Goal: Task Accomplishment & Management: Manage account settings

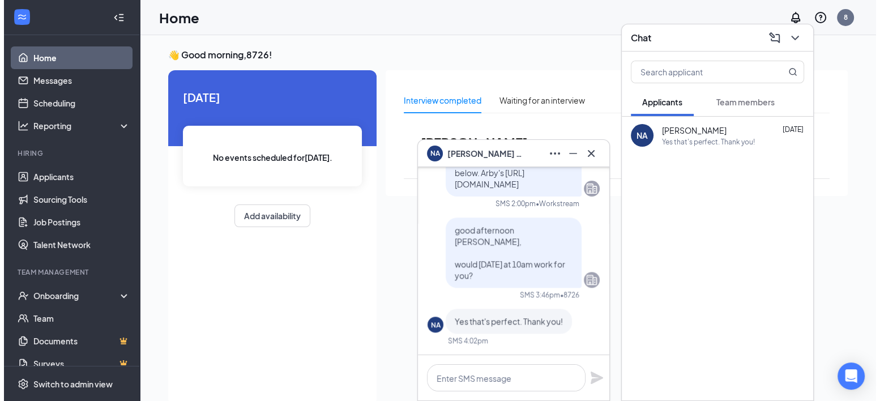
scroll to position [-113, 0]
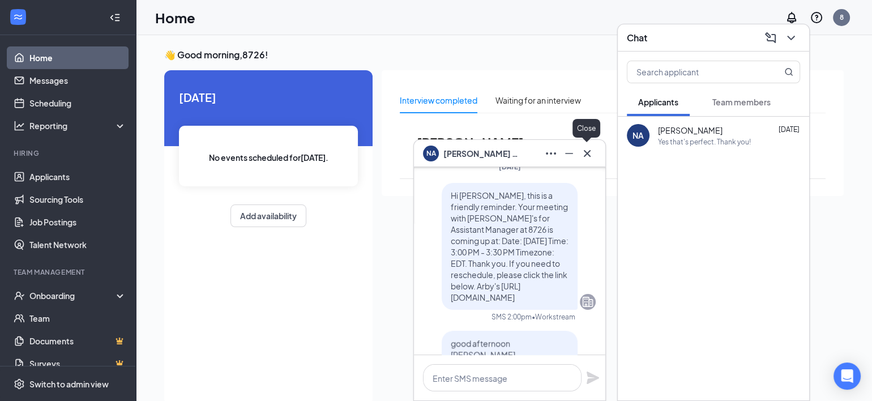
click at [590, 156] on icon "Cross" at bounding box center [587, 153] width 7 height 7
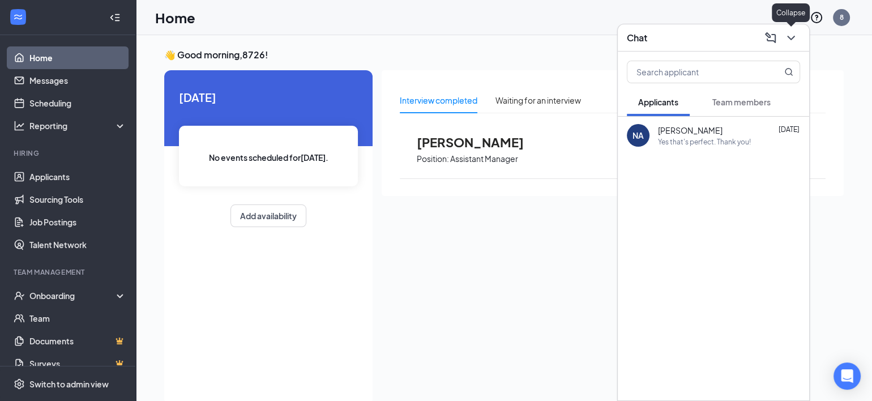
click at [788, 39] on icon "ChevronDown" at bounding box center [791, 38] width 14 height 14
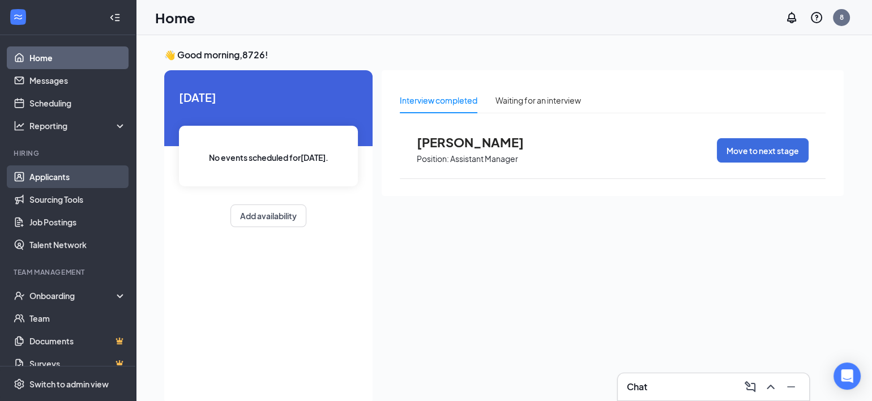
click at [52, 181] on link "Applicants" at bounding box center [77, 176] width 97 height 23
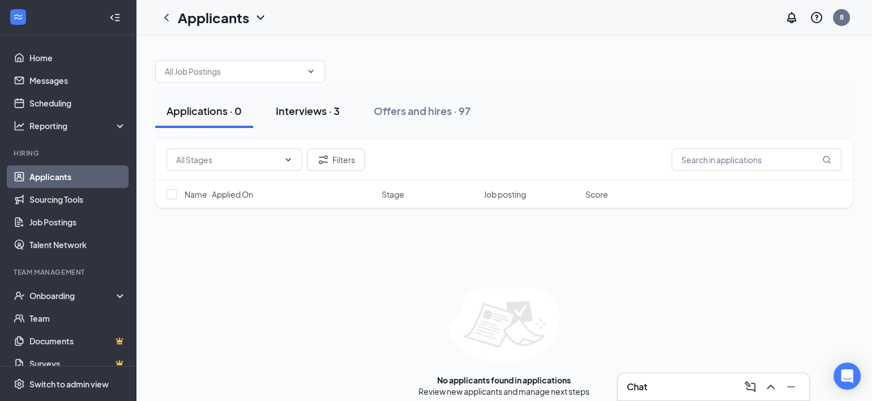
click at [312, 108] on div "Interviews · 3" at bounding box center [308, 111] width 64 height 14
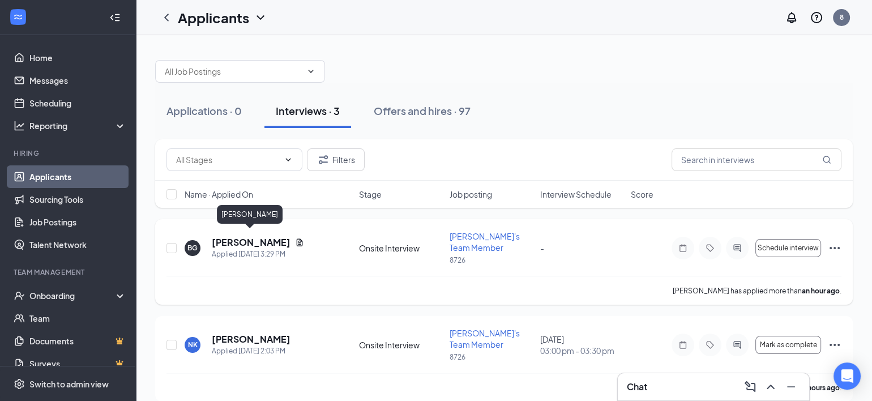
click at [268, 236] on h5 "Brennan Gilliland" at bounding box center [251, 242] width 79 height 12
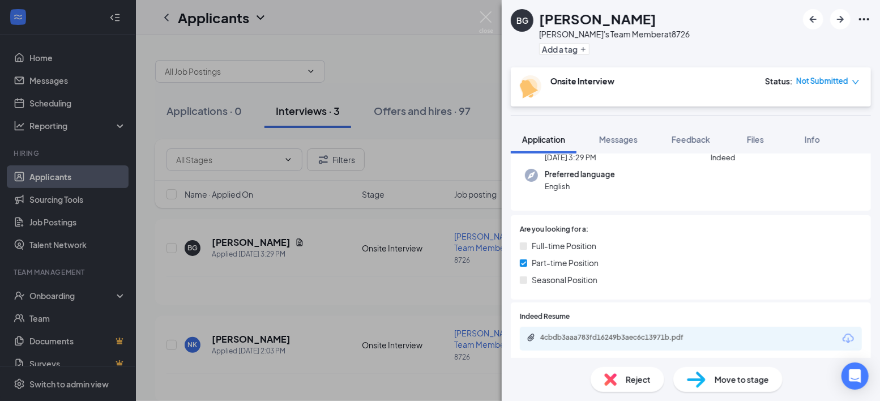
scroll to position [113, 0]
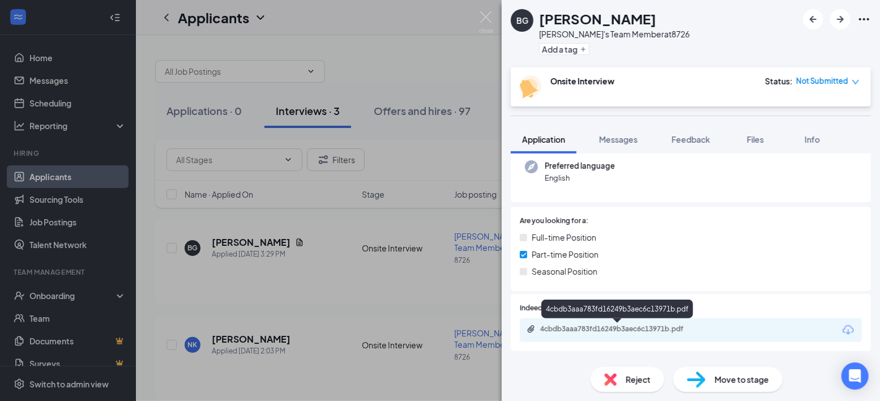
click at [626, 327] on div "4cbdb3aaa783fd16249b3aec6c13971b.pdf" at bounding box center [619, 329] width 159 height 9
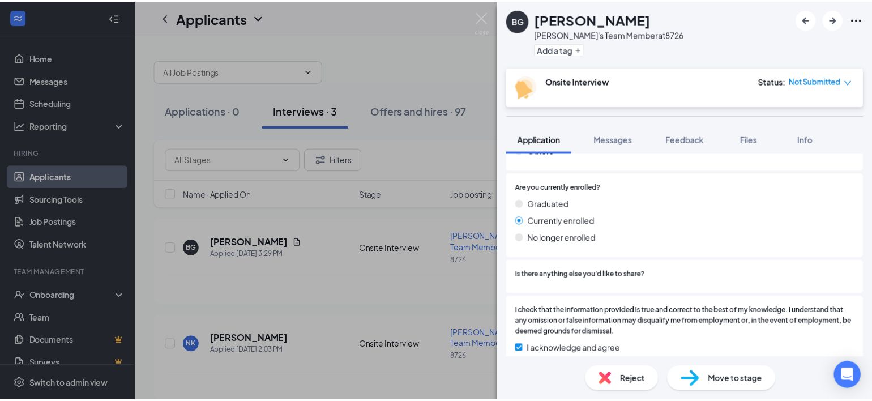
scroll to position [885, 0]
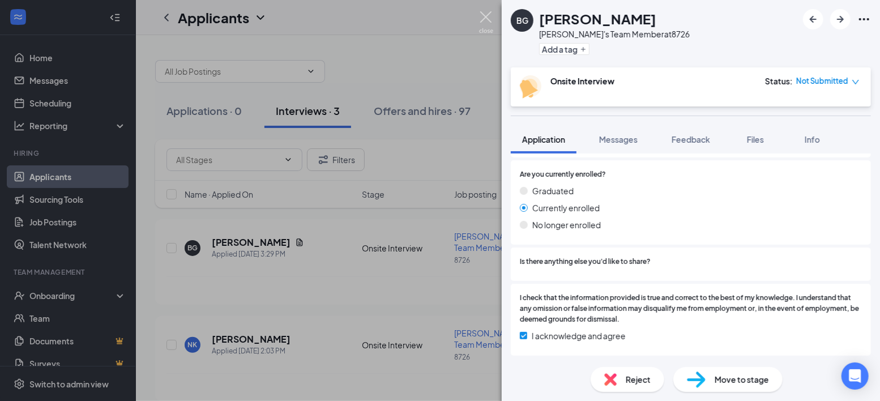
click at [487, 21] on img at bounding box center [486, 22] width 14 height 22
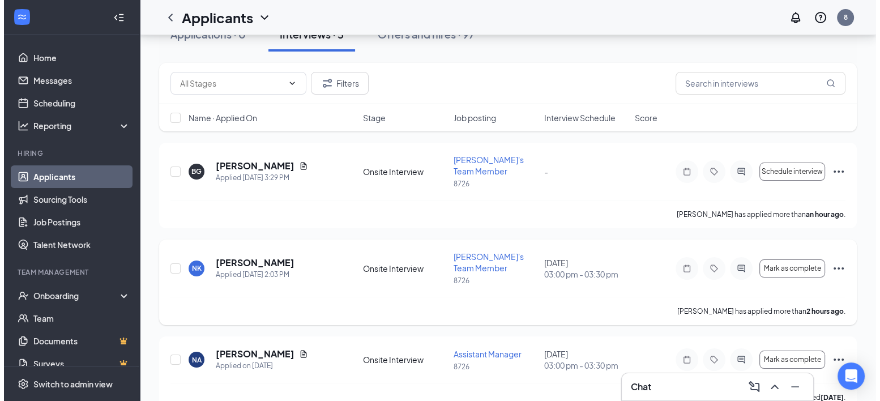
scroll to position [78, 0]
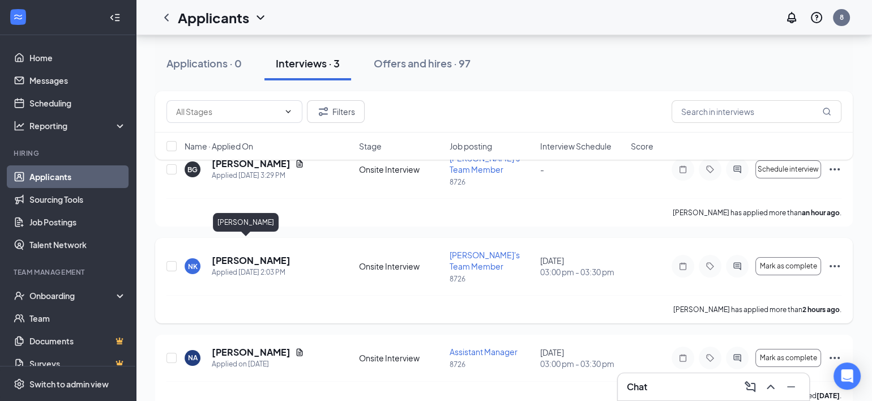
click at [245, 254] on h5 "Noah King" at bounding box center [251, 260] width 79 height 12
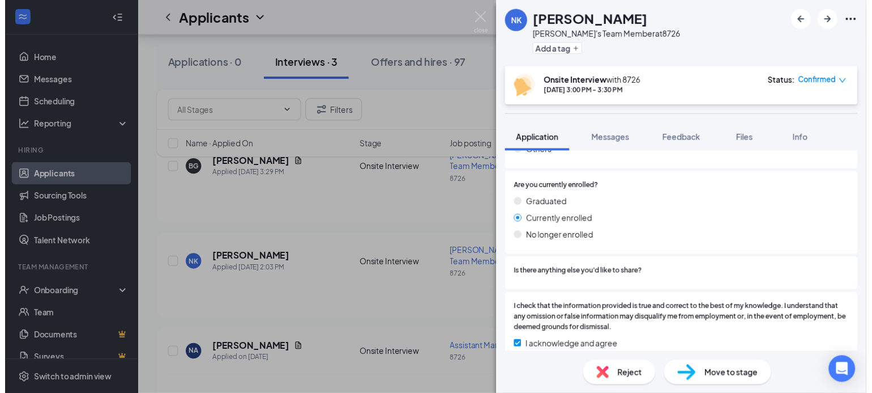
scroll to position [823, 0]
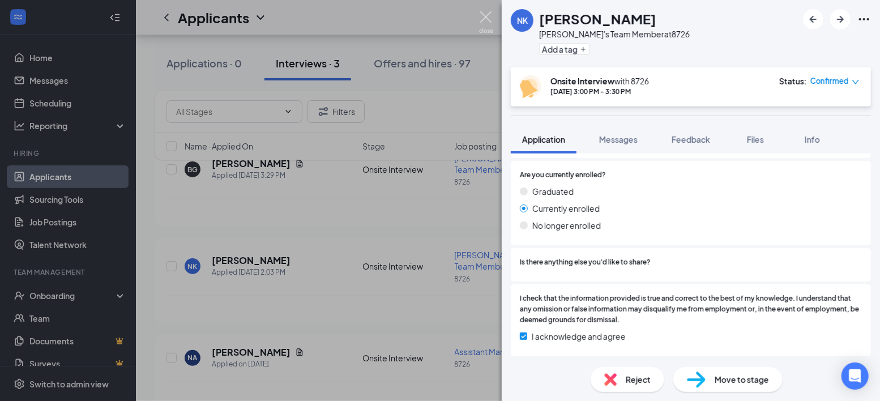
click at [481, 18] on img at bounding box center [486, 22] width 14 height 22
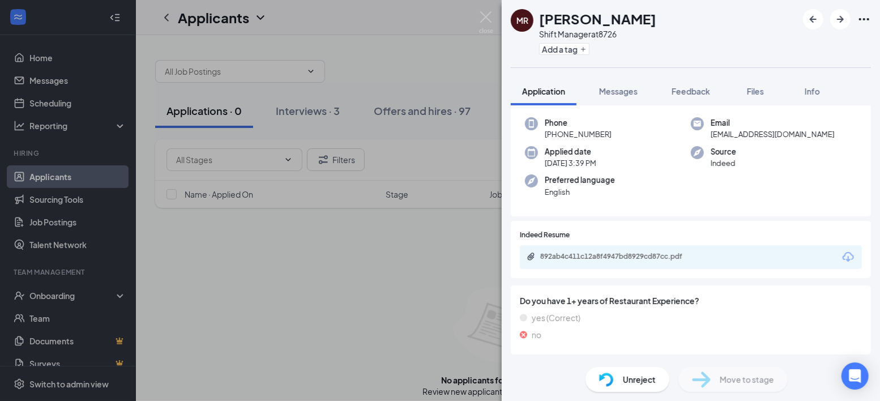
scroll to position [48, 0]
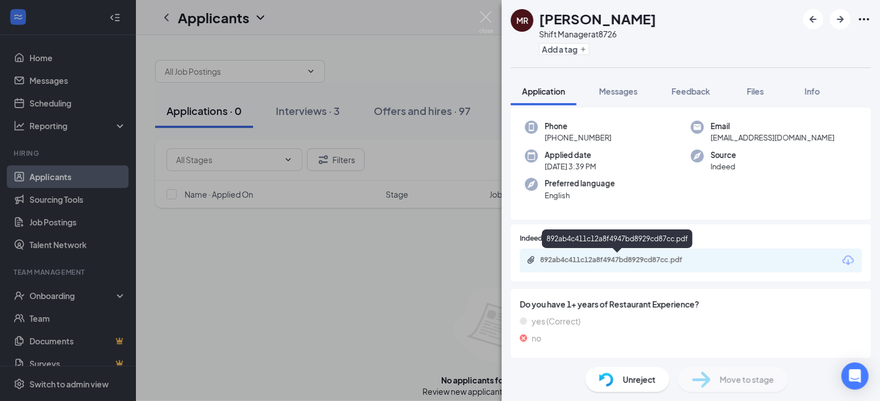
click at [659, 258] on div "892ab4c411c12a8f4947bd8929cd87cc.pdf" at bounding box center [619, 259] width 159 height 9
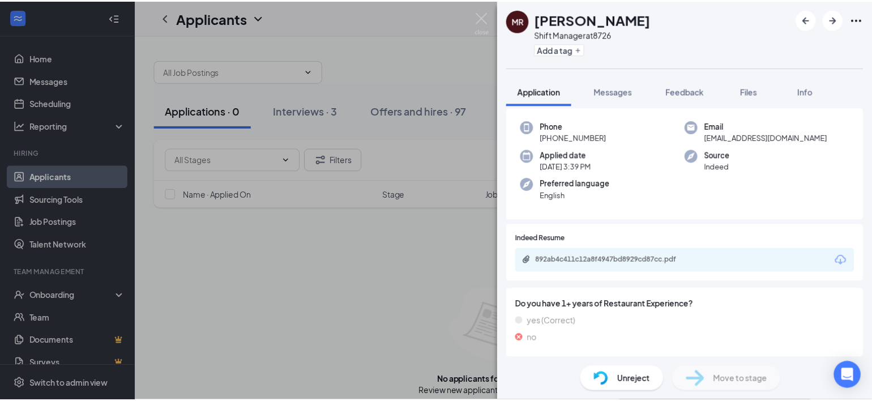
scroll to position [0, 0]
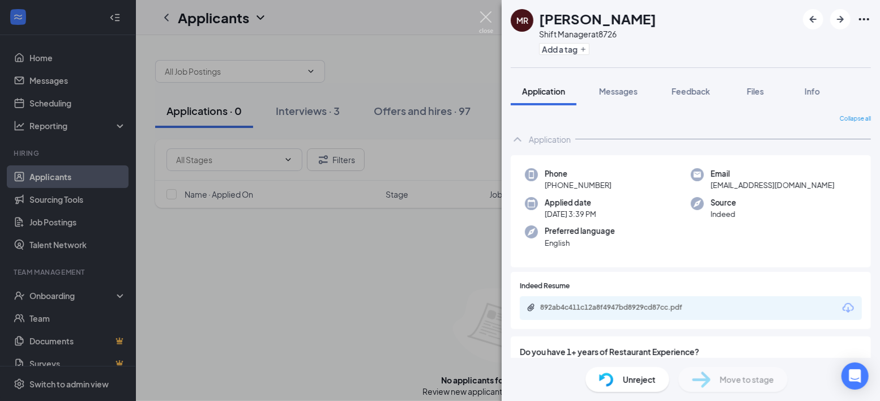
click at [485, 15] on img at bounding box center [486, 22] width 14 height 22
